Goal: Task Accomplishment & Management: Use online tool/utility

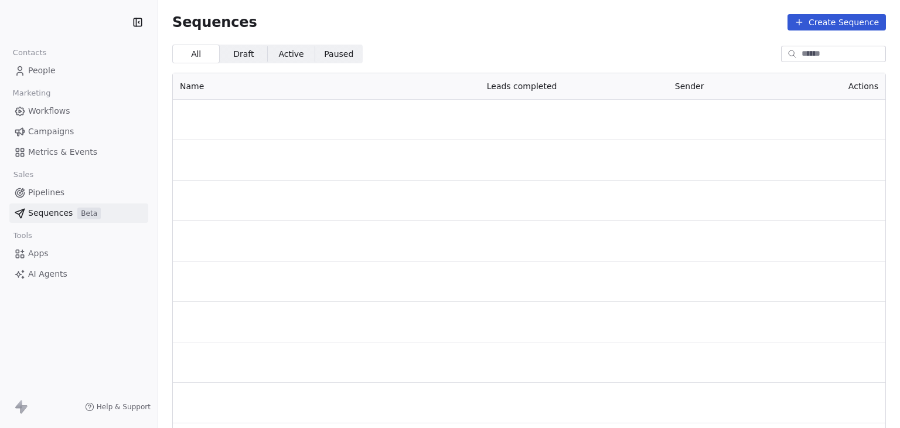
click at [37, 211] on span "Sequences" at bounding box center [50, 213] width 45 height 12
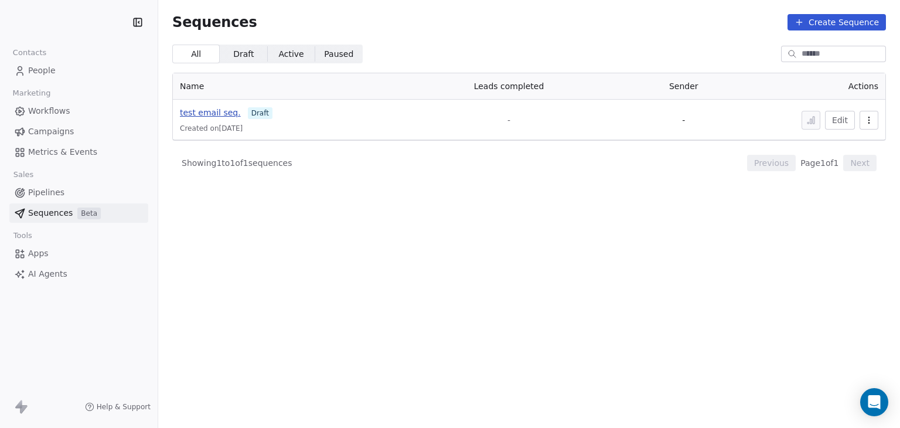
click at [212, 114] on span "test email seq." at bounding box center [210, 112] width 61 height 9
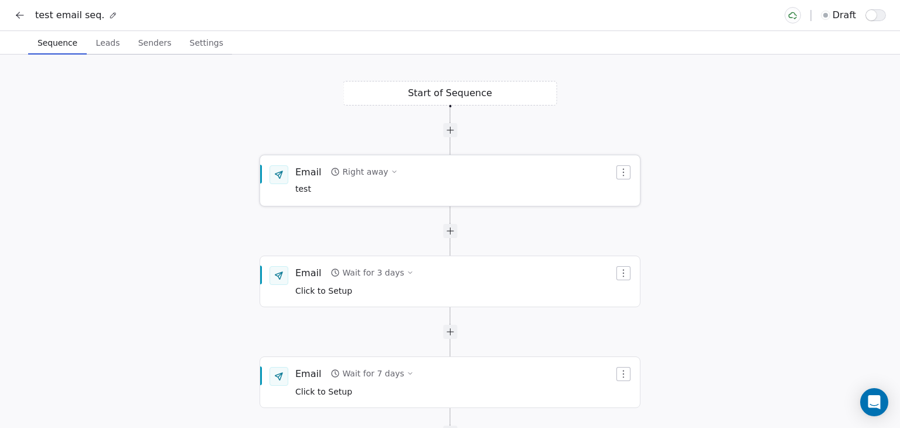
click at [428, 190] on div "Email Right away test" at bounding box center [454, 180] width 319 height 30
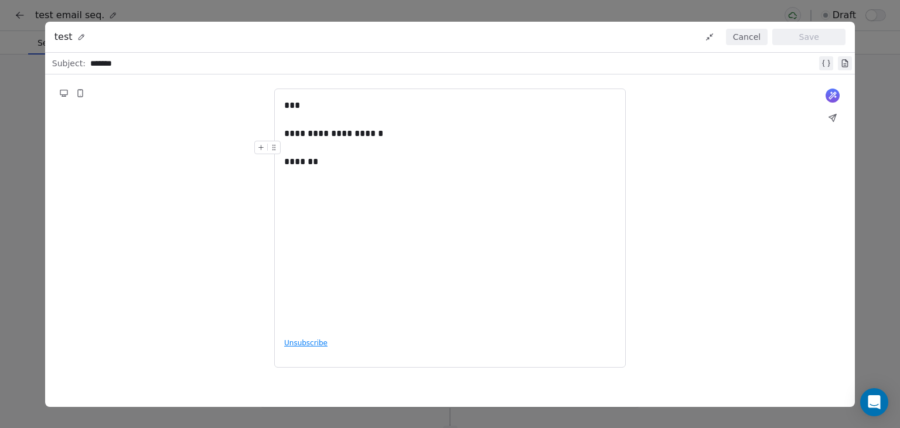
click at [747, 38] on button "Cancel" at bounding box center [747, 37] width 42 height 16
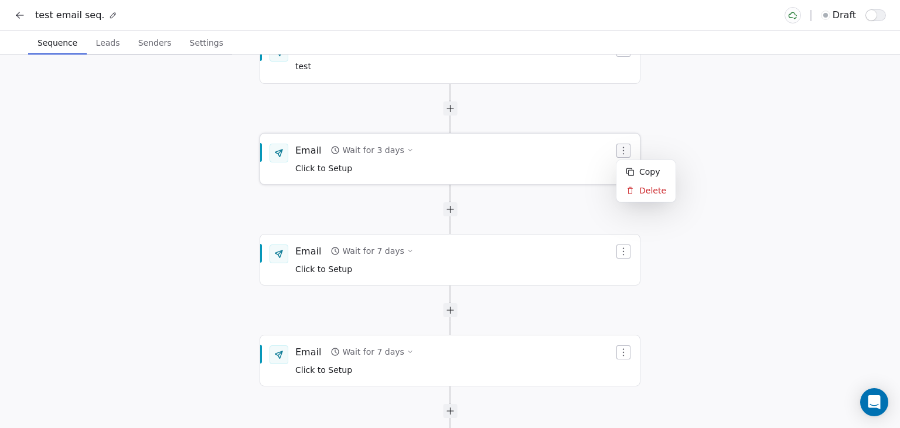
click at [630, 148] on button "button" at bounding box center [623, 151] width 14 height 14
click at [640, 190] on div "Delete" at bounding box center [646, 190] width 54 height 19
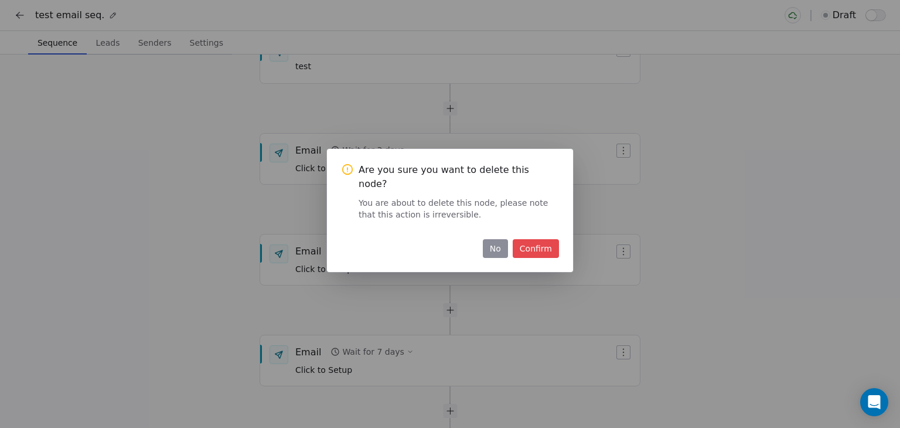
click at [541, 239] on button "Confirm" at bounding box center [536, 248] width 46 height 19
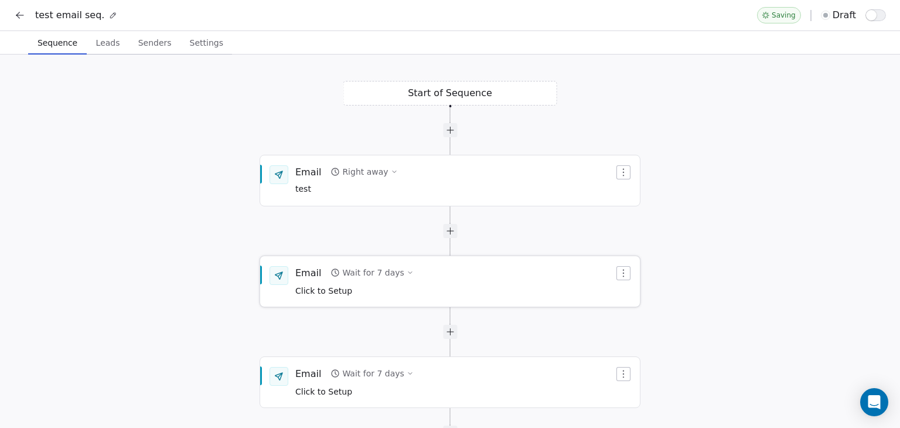
click at [628, 277] on icon "button" at bounding box center [623, 272] width 9 height 9
click at [635, 311] on div "Delete" at bounding box center [646, 313] width 54 height 19
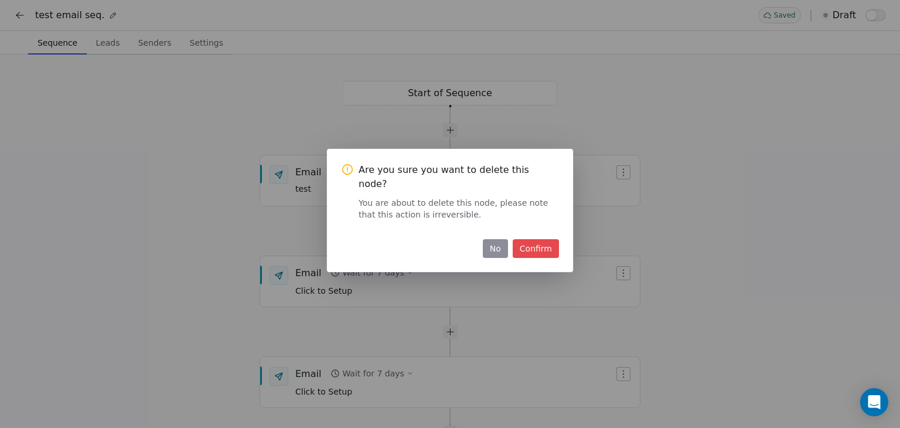
click at [534, 242] on button "Confirm" at bounding box center [536, 248] width 46 height 19
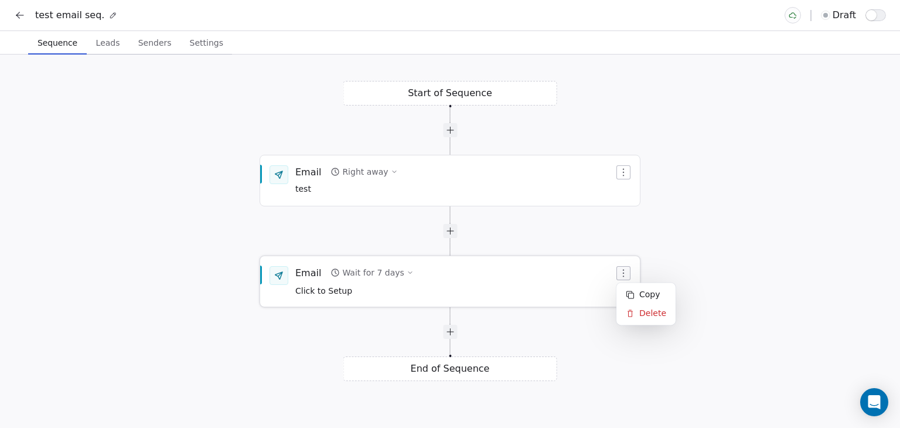
click at [623, 273] on icon "button" at bounding box center [623, 273] width 1 height 8
click at [631, 317] on icon at bounding box center [630, 313] width 9 height 9
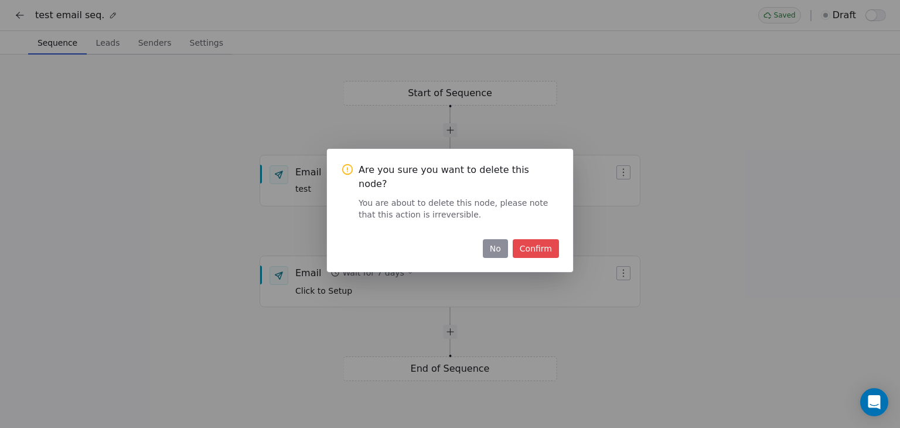
click at [537, 240] on button "Confirm" at bounding box center [536, 248] width 46 height 19
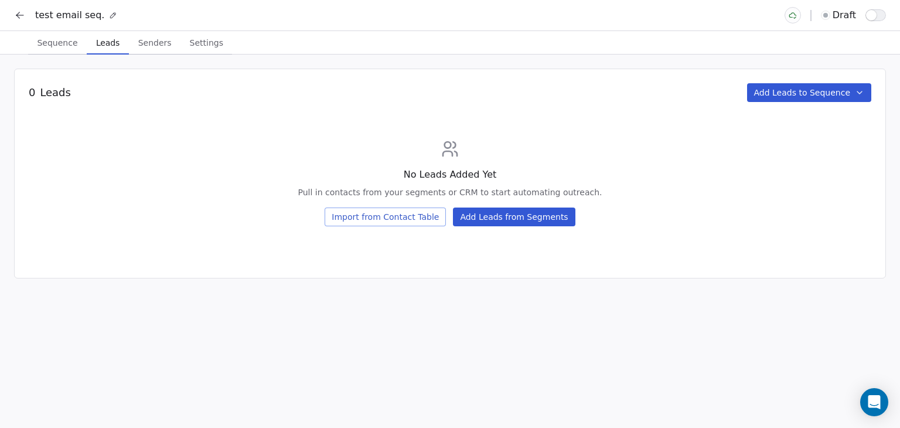
click at [112, 47] on span "Leads" at bounding box center [107, 43] width 33 height 16
click at [510, 219] on button "Add Leads from Segments" at bounding box center [514, 216] width 122 height 19
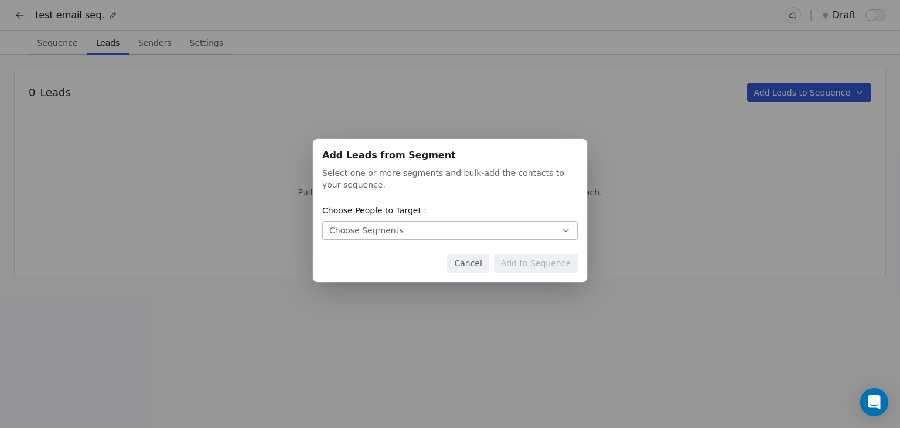
click at [396, 227] on div "Choose Segments" at bounding box center [366, 230] width 74 height 12
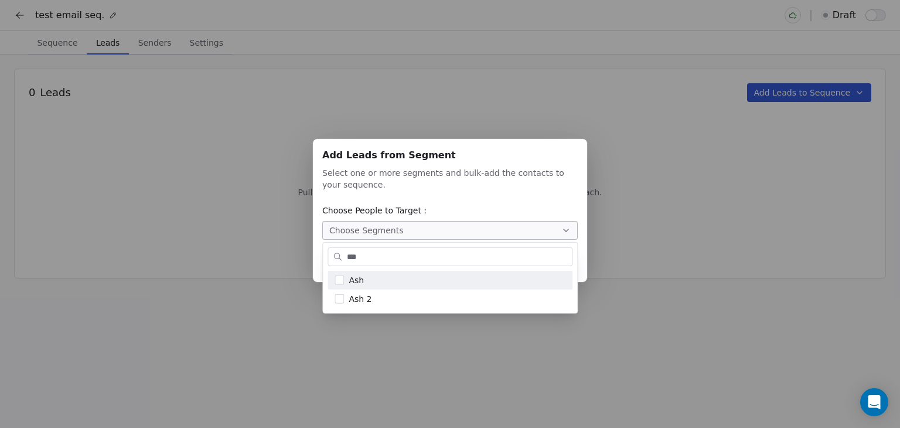
type input "***"
click at [347, 281] on div "Ash" at bounding box center [450, 280] width 245 height 19
click at [654, 261] on div "Add Leads from Segment Add Leads from Segment Select one or more segments and b…" at bounding box center [450, 213] width 900 height 187
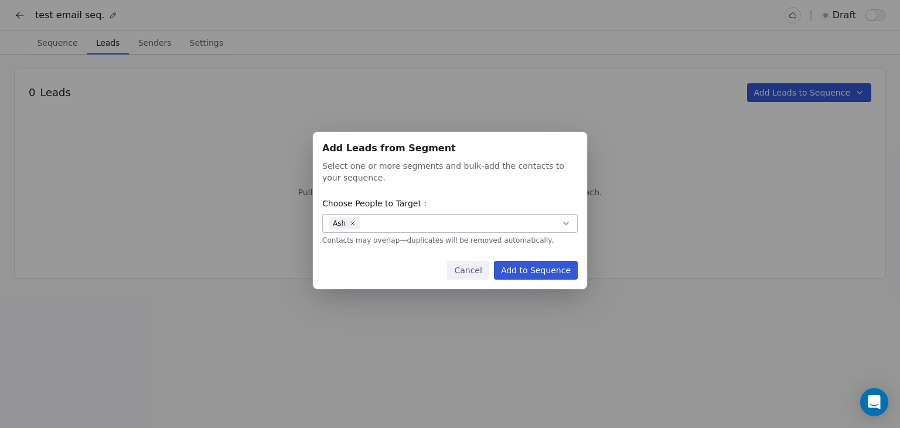
click at [554, 269] on button "Add to Sequence" at bounding box center [536, 270] width 84 height 19
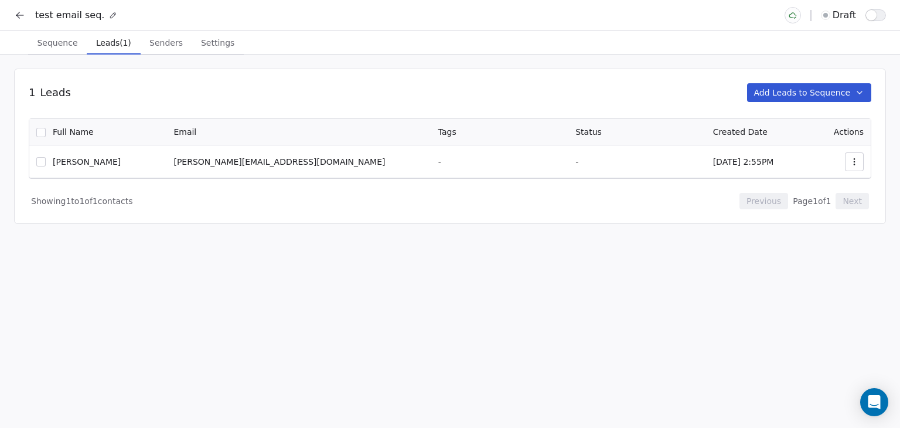
click at [156, 41] on span "Senders" at bounding box center [166, 43] width 43 height 16
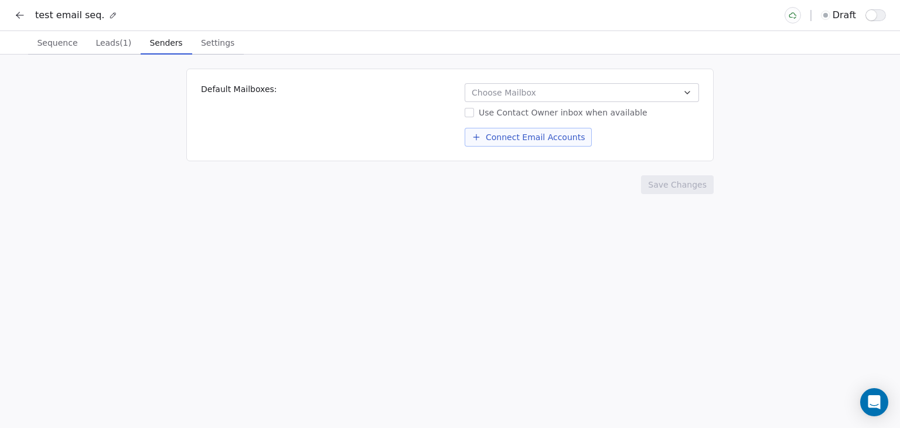
click at [593, 97] on button "Choose Mailbox" at bounding box center [582, 92] width 234 height 19
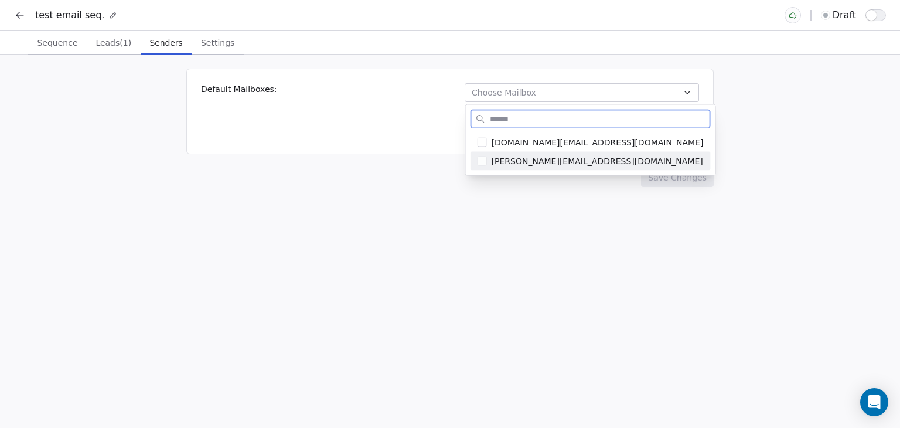
click at [551, 159] on span "[PERSON_NAME][EMAIL_ADDRESS][DOMAIN_NAME]" at bounding box center [598, 161] width 212 height 12
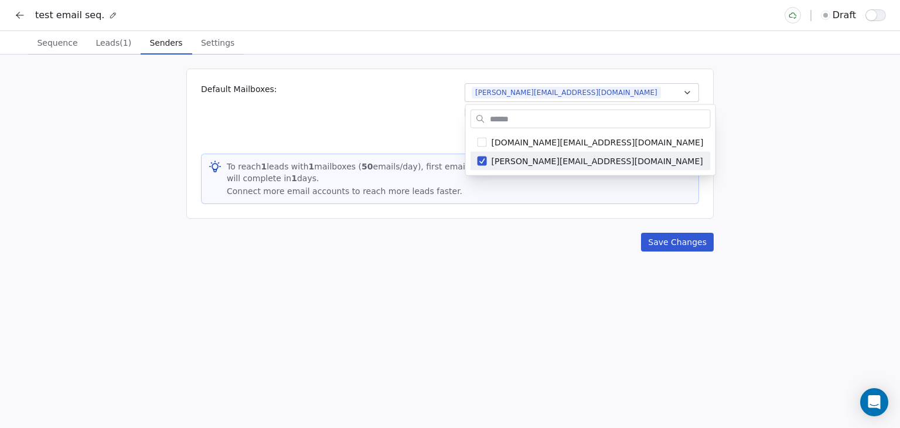
click at [490, 225] on html "test email seq. draft Sequence Sequence Leads (1) Leads (1) Senders Senders Set…" at bounding box center [450, 214] width 900 height 428
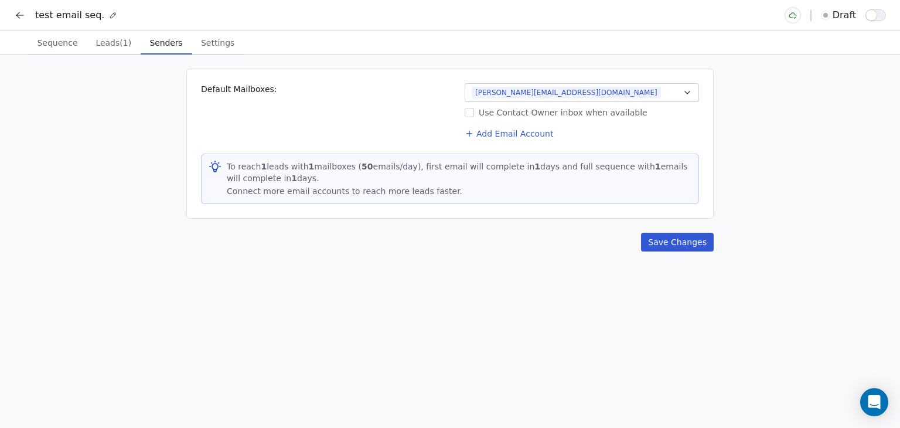
click at [673, 241] on button "Save Changes" at bounding box center [677, 242] width 73 height 19
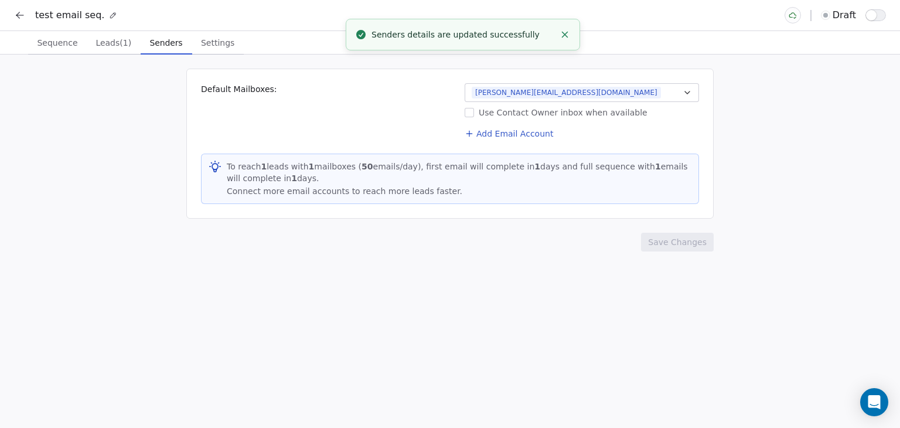
click at [204, 46] on span "Settings" at bounding box center [217, 43] width 43 height 16
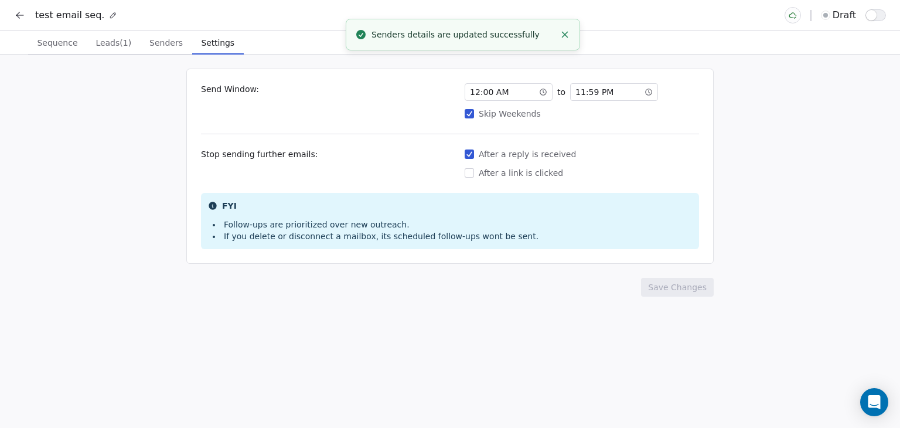
click at [505, 88] on span "12 : 00 AM" at bounding box center [489, 92] width 39 height 12
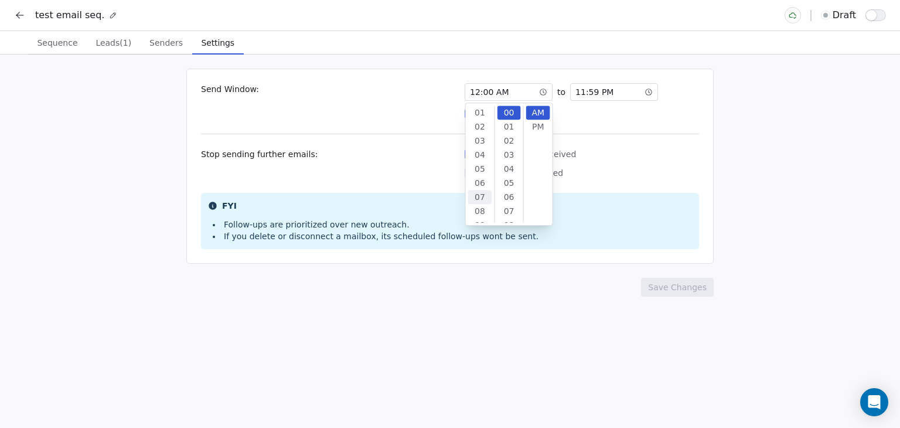
click at [479, 195] on div "07" at bounding box center [480, 197] width 24 height 14
click at [509, 161] on div "45" at bounding box center [509, 159] width 24 height 14
click at [536, 125] on div "PM" at bounding box center [538, 127] width 24 height 14
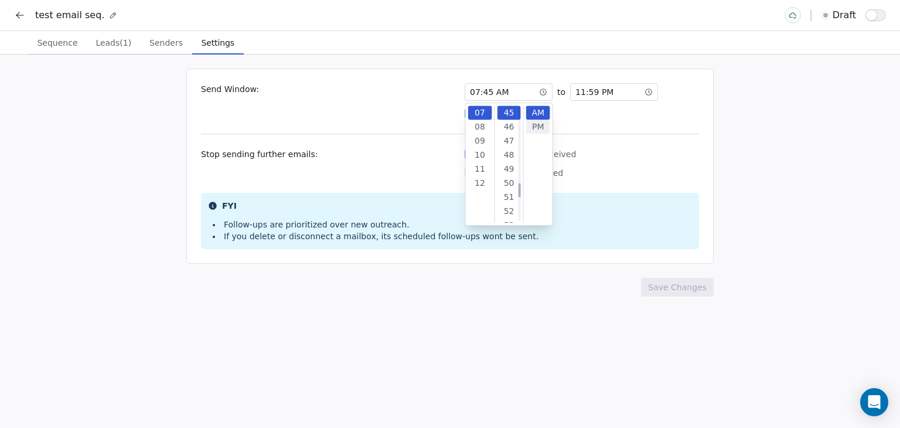
scroll to position [14, 0]
click at [684, 158] on div "After a reply is received" at bounding box center [582, 154] width 234 height 12
click at [474, 158] on button "After a reply is received" at bounding box center [469, 154] width 9 height 12
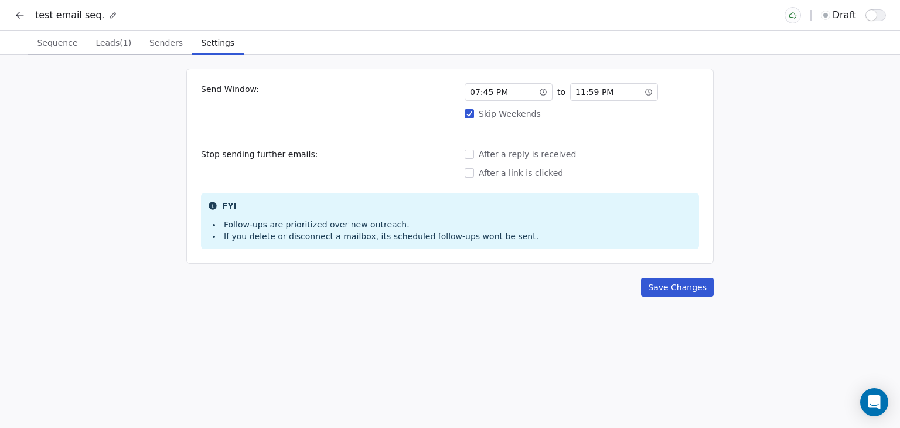
click at [601, 91] on span "11 : 59 PM" at bounding box center [594, 92] width 38 height 12
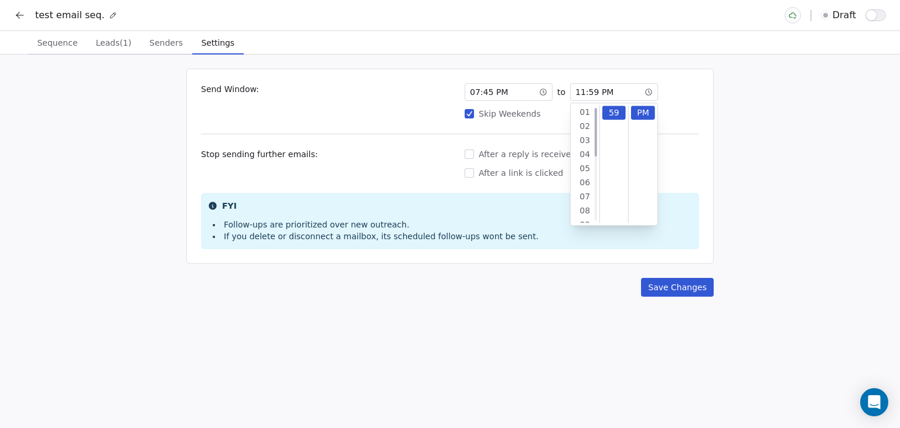
scroll to position [0, 0]
click at [582, 155] on div "07" at bounding box center [585, 159] width 24 height 14
click at [609, 189] on div "48" at bounding box center [614, 192] width 24 height 14
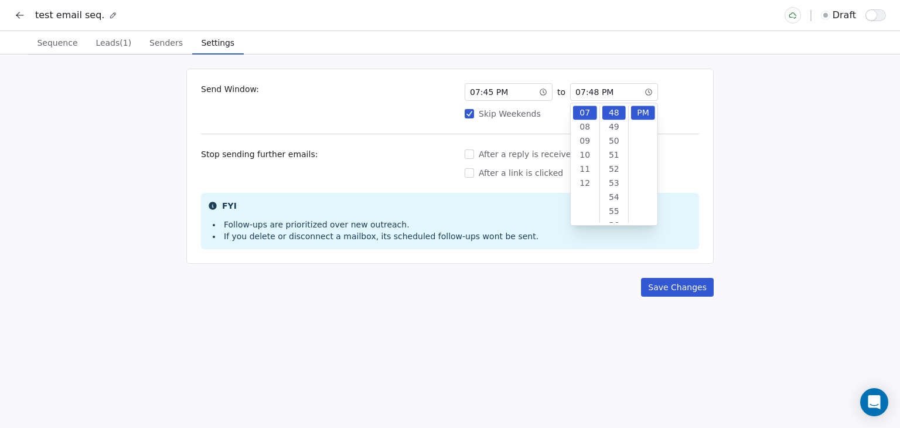
click at [725, 172] on div "Send Window: 07 : 45 PM to 07 : 48 PM Skip Weekends Stop sending further emails…" at bounding box center [450, 240] width 900 height 373
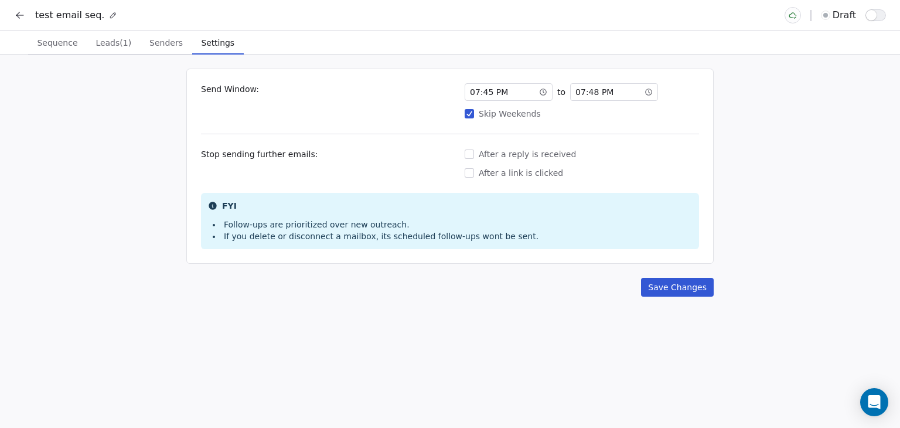
click at [670, 287] on button "Save Changes" at bounding box center [677, 287] width 73 height 19
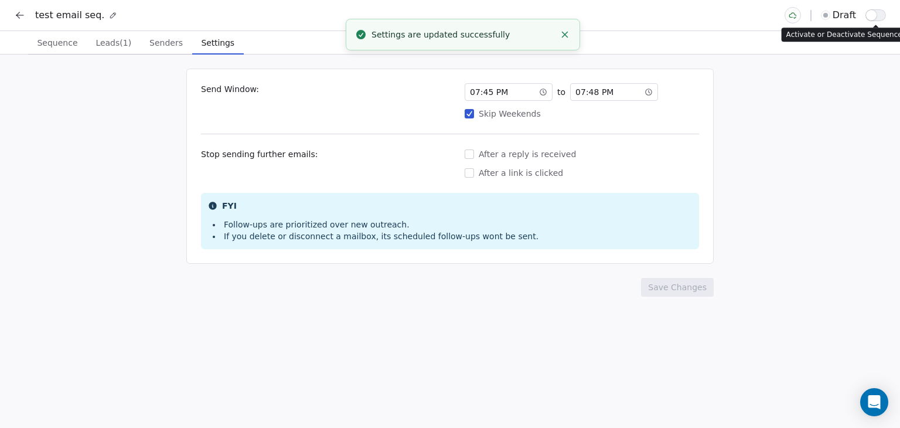
click at [879, 12] on button "button" at bounding box center [875, 15] width 21 height 12
click at [45, 46] on span "Sequence" at bounding box center [57, 43] width 50 height 16
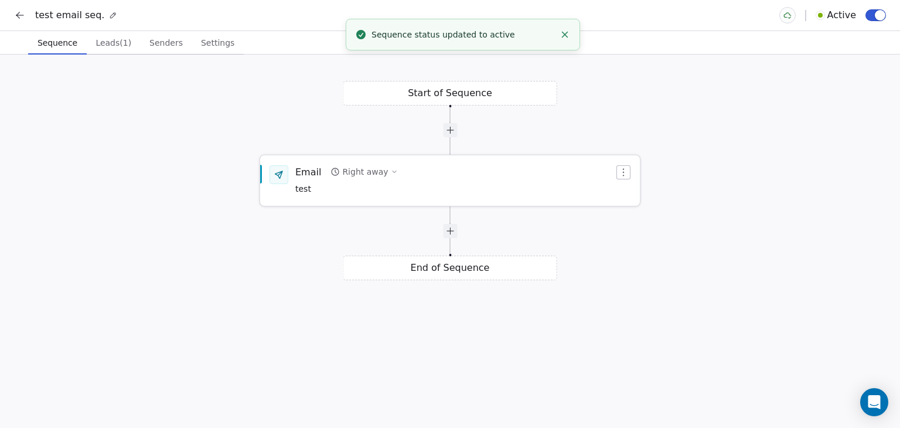
click at [370, 187] on span "test" at bounding box center [346, 189] width 103 height 13
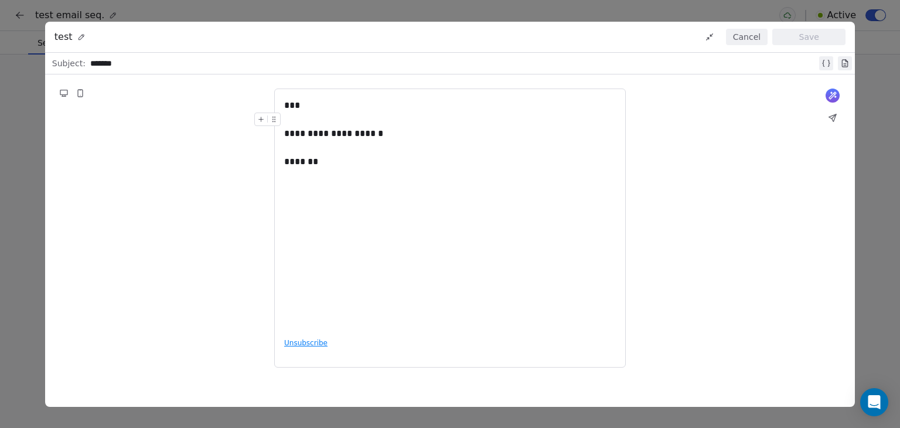
click at [759, 36] on button "Cancel" at bounding box center [747, 37] width 42 height 16
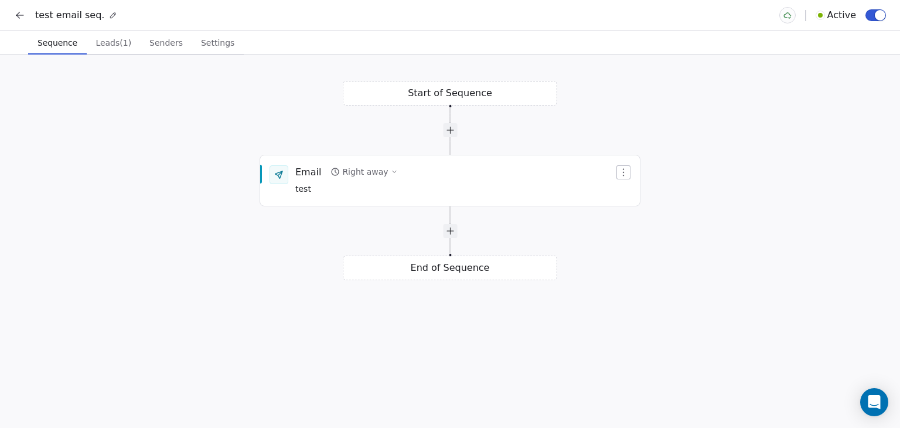
click at [12, 11] on button at bounding box center [20, 15] width 16 height 16
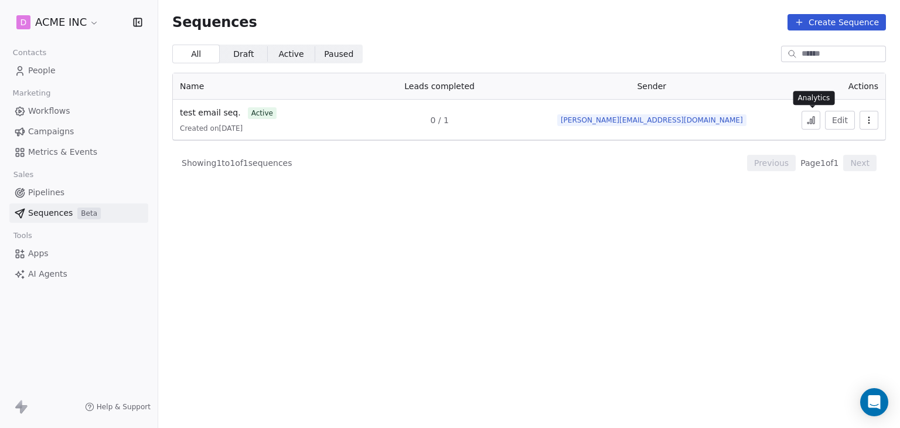
click at [818, 118] on button at bounding box center [811, 120] width 19 height 19
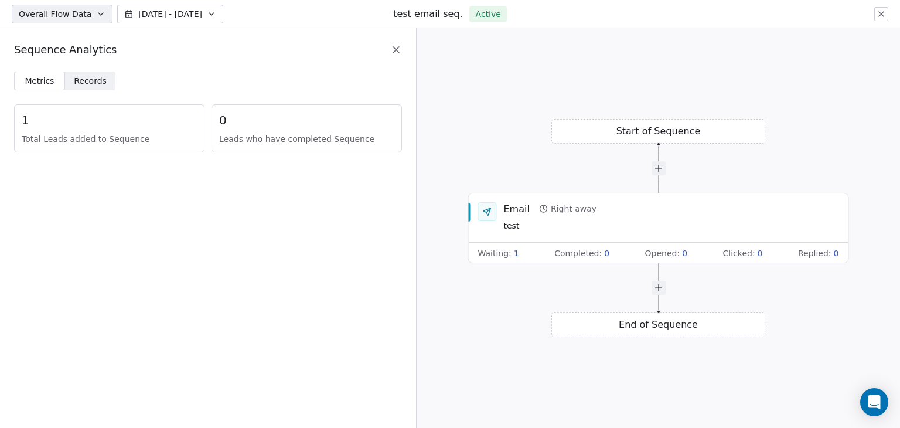
click at [97, 79] on span "Records" at bounding box center [90, 81] width 33 height 12
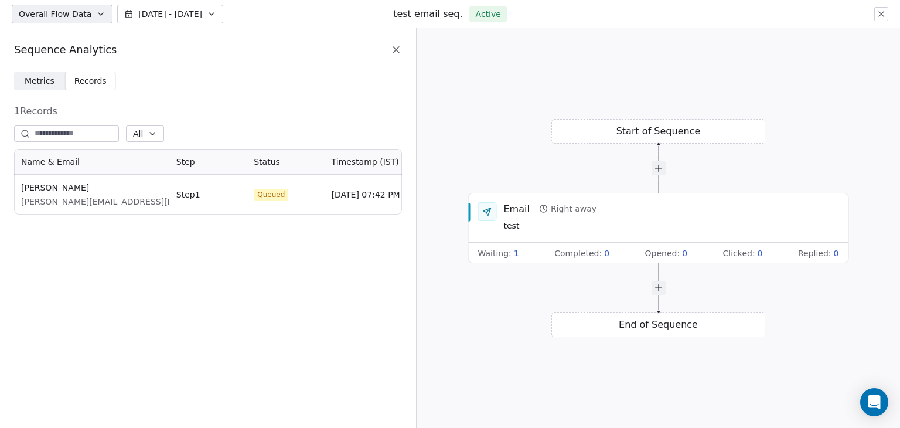
scroll to position [56, 379]
click at [880, 15] on icon at bounding box center [881, 14] width 5 height 5
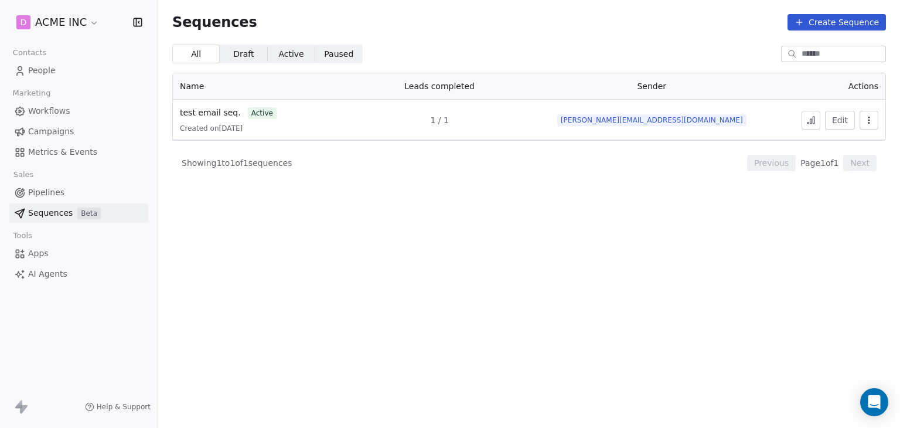
click at [870, 122] on icon "button" at bounding box center [868, 119] width 9 height 9
click at [811, 117] on html "D ACME INC Contacts People Marketing Workflows Campaigns Metrics & Events Sales…" at bounding box center [450, 214] width 900 height 428
click at [811, 117] on icon at bounding box center [810, 119] width 9 height 9
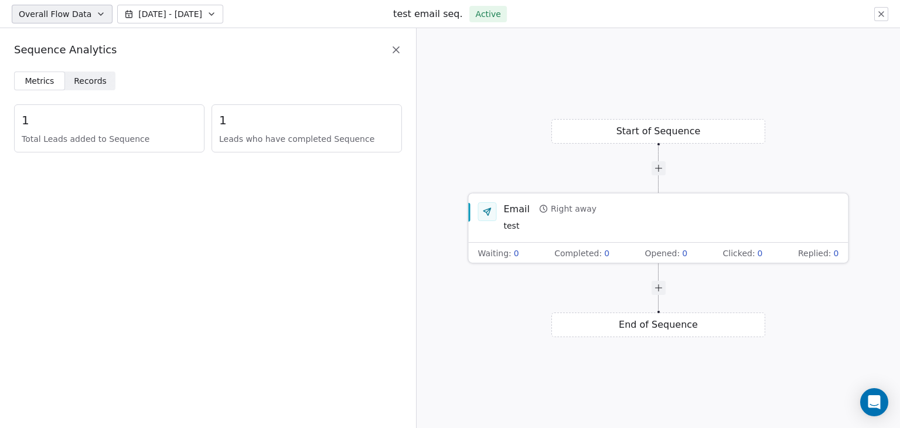
click at [659, 216] on div "Email Right away test" at bounding box center [671, 217] width 335 height 30
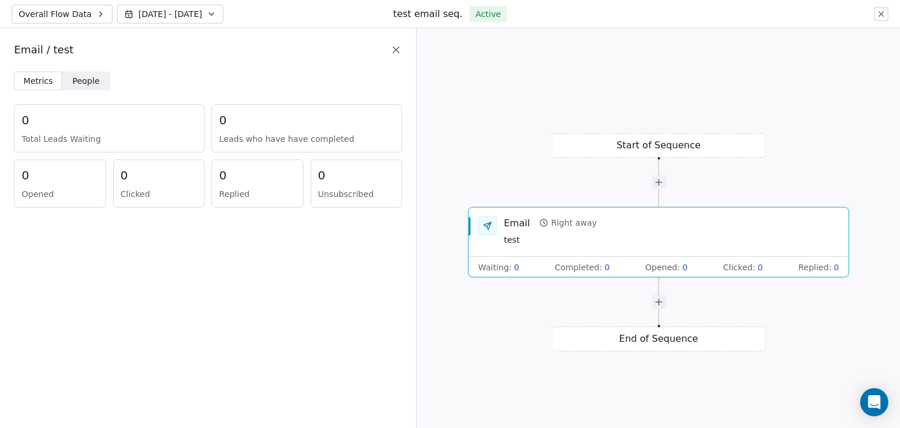
click at [74, 83] on span "People" at bounding box center [87, 81] width 28 height 12
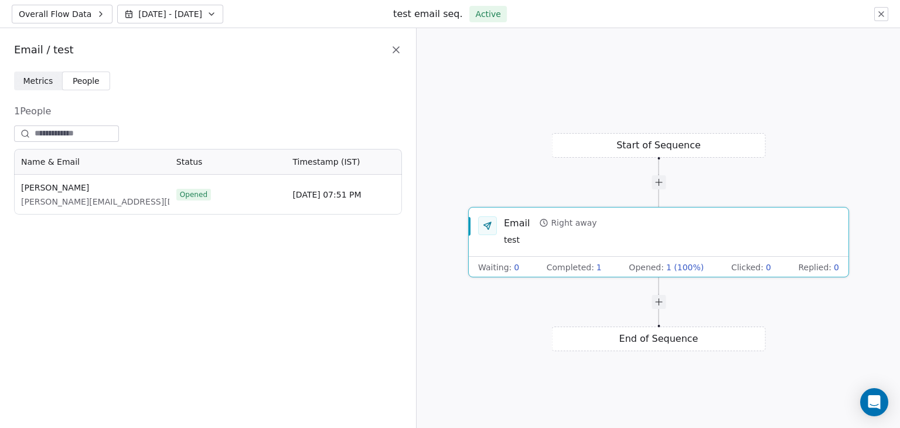
scroll to position [56, 379]
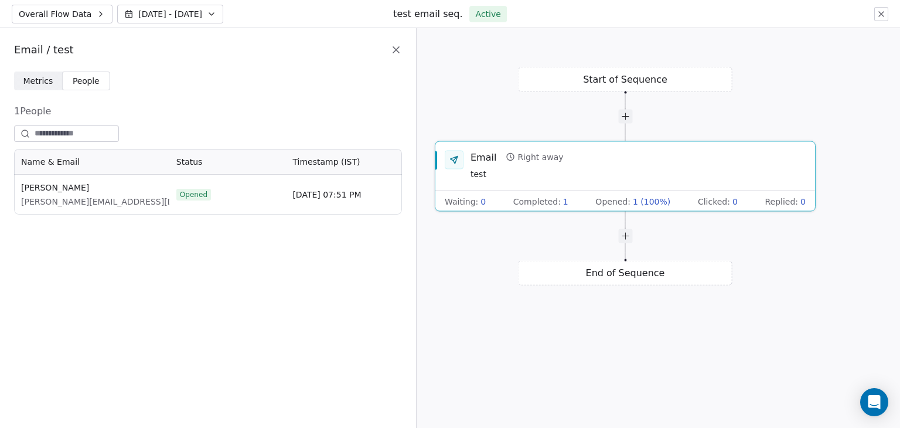
drag, startPoint x: 602, startPoint y: 243, endPoint x: 568, endPoint y: 190, distance: 63.1
click at [568, 190] on div "Email Right away test Waiting : 0 Completed : 1 Opened : 1 (100%) Clicked : 0 R…" at bounding box center [625, 176] width 380 height 71
